Goal: Task Accomplishment & Management: Complete application form

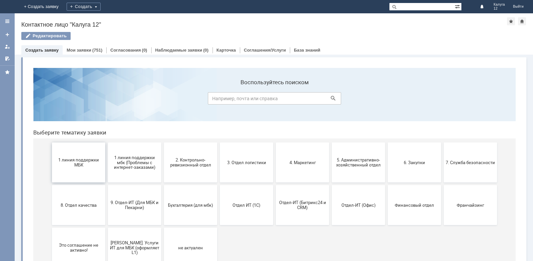
click at [63, 169] on button "1 линия поддержки МБК" at bounding box center [78, 163] width 53 height 40
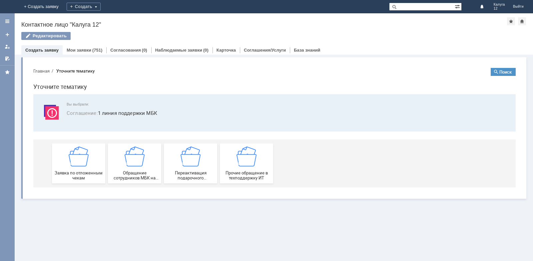
click at [63, 169] on div "Заявка по отложенным чекам" at bounding box center [78, 164] width 49 height 34
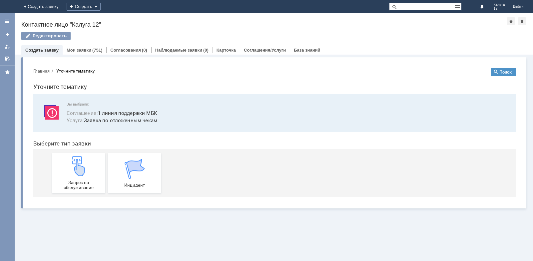
click at [63, 169] on div "Запрос на обслуживание" at bounding box center [78, 173] width 49 height 34
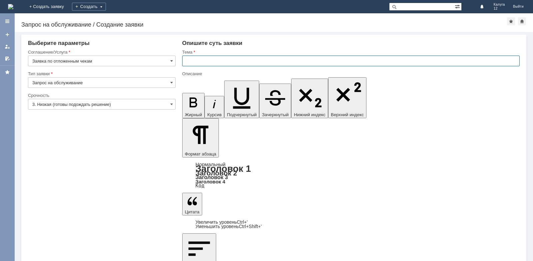
click at [203, 60] on input "text" at bounding box center [351, 61] width 338 height 11
type input "отложенный чек"
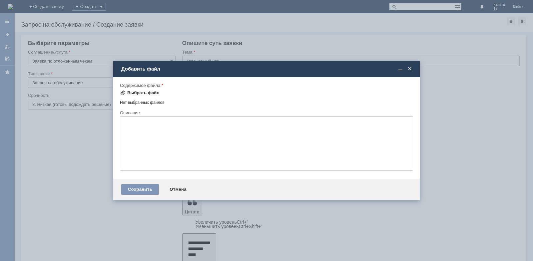
click at [153, 91] on div "Выбрать файл" at bounding box center [143, 92] width 32 height 5
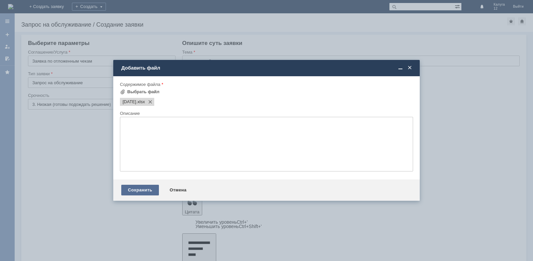
click at [136, 194] on div "Сохранить" at bounding box center [140, 190] width 38 height 11
